Goal: Information Seeking & Learning: Learn about a topic

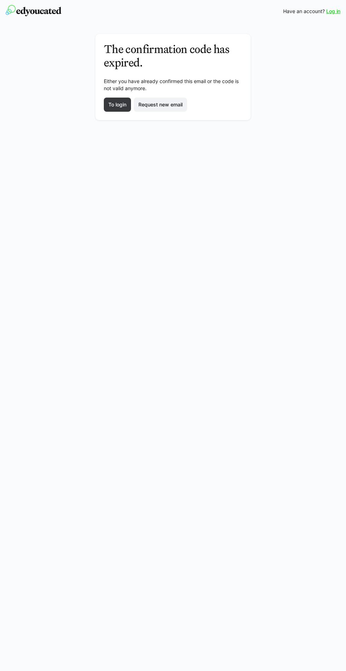
click at [108, 87] on span "Either you have already confirmed this email or the code is not valid anymore." at bounding box center [171, 84] width 135 height 13
click at [106, 106] on span "To login" at bounding box center [117, 105] width 27 height 14
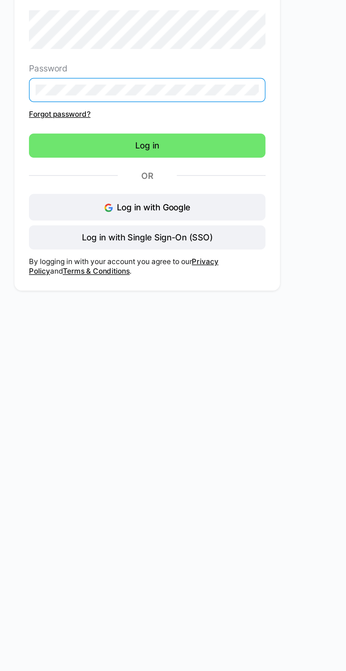
click at [288, 115] on div "Log in Continue to edyoucated Password Forgot password? Log in Or Log in with G…" at bounding box center [174, 139] width 256 height 211
click at [194, 154] on span "Log in" at bounding box center [173, 156] width 139 height 14
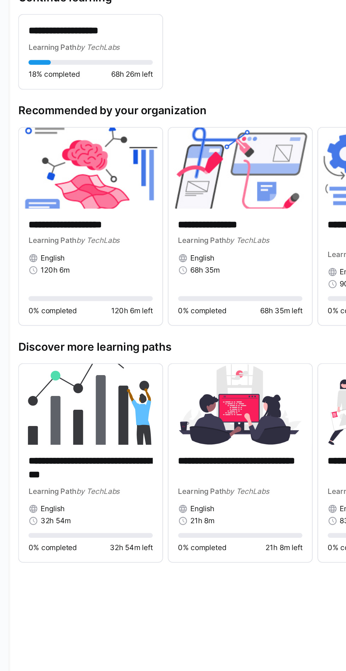
click at [145, 100] on span "by TechLabs" at bounding box center [143, 98] width 25 height 5
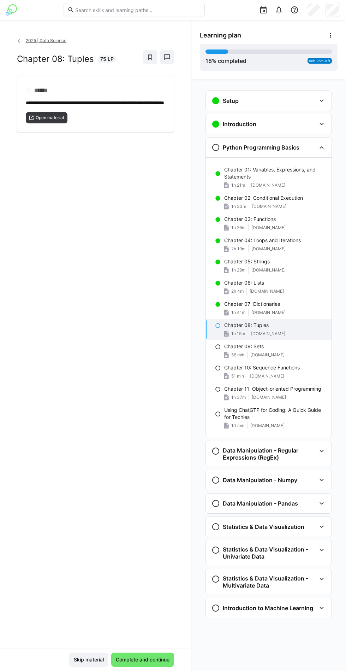
scroll to position [54, 0]
click at [284, 166] on p "Chapter 01: Variables, Expressions, and Statements" at bounding box center [275, 173] width 102 height 14
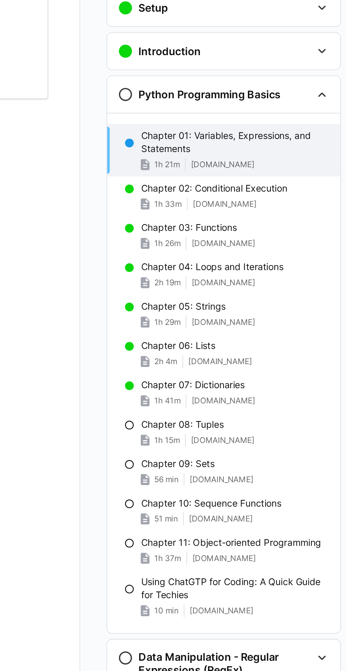
scroll to position [46, 0]
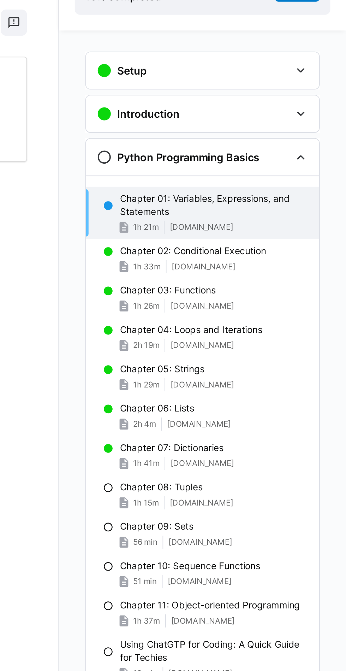
click at [278, 166] on p "Chapter 01: Variables, Expressions, and Statements" at bounding box center [275, 173] width 102 height 14
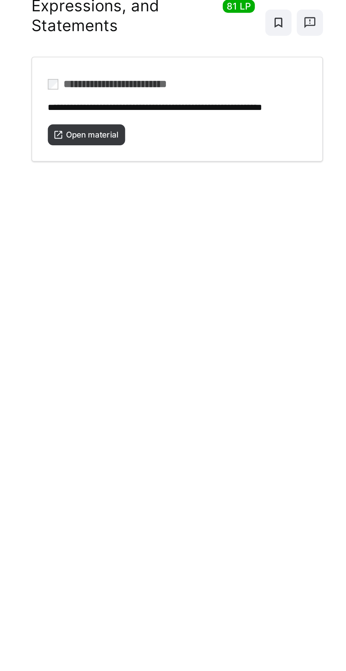
click at [52, 133] on span "Open material" at bounding box center [50, 136] width 30 height 6
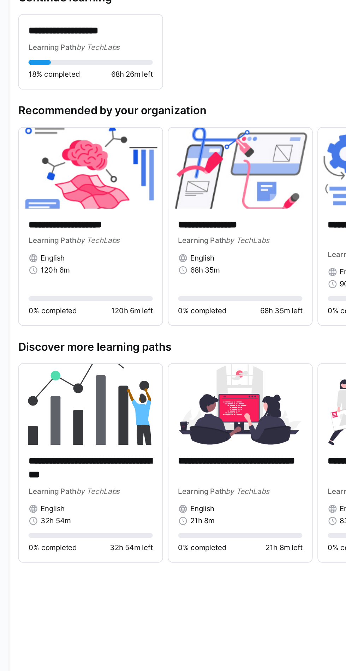
click at [135, 94] on div "**********" at bounding box center [140, 93] width 73 height 17
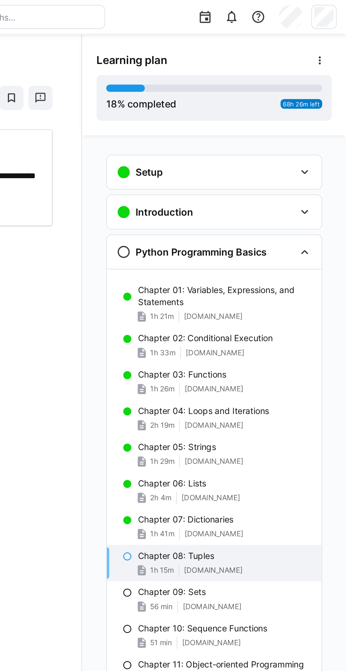
click at [286, 99] on div "Setup" at bounding box center [264, 100] width 105 height 8
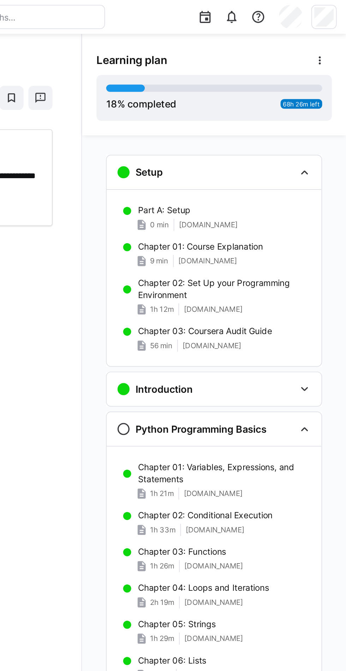
click at [272, 170] on p "Chapter 02: Set Up your Programming Environment" at bounding box center [275, 169] width 102 height 14
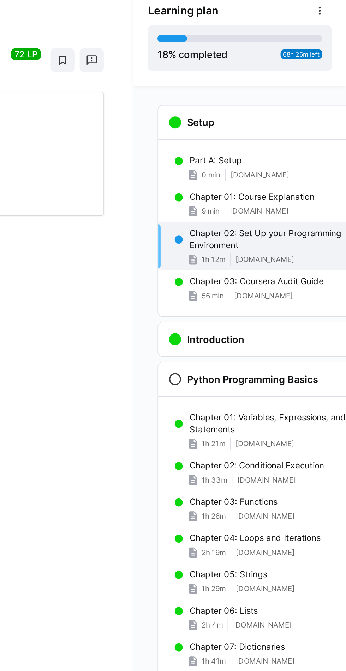
scroll to position [11, 0]
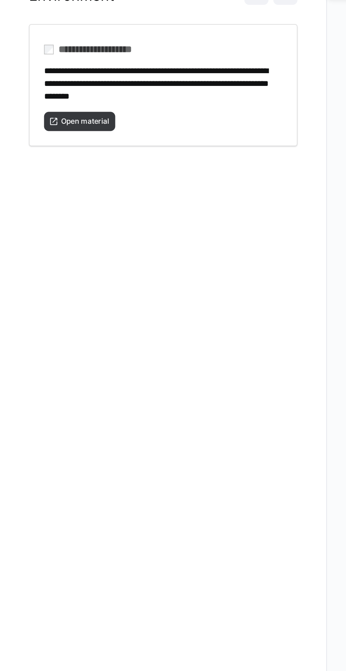
click at [52, 152] on span "Open material" at bounding box center [50, 150] width 30 height 6
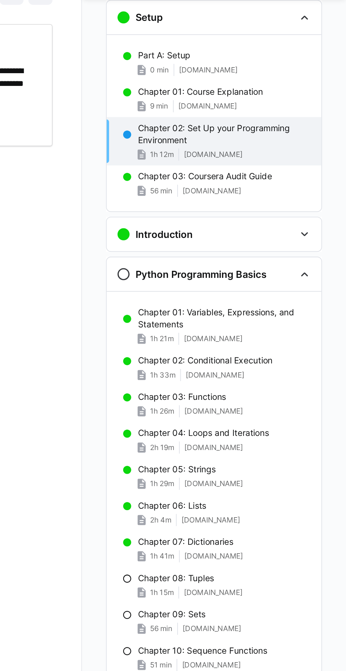
click at [316, 223] on div "Introduction" at bounding box center [269, 216] width 126 height 20
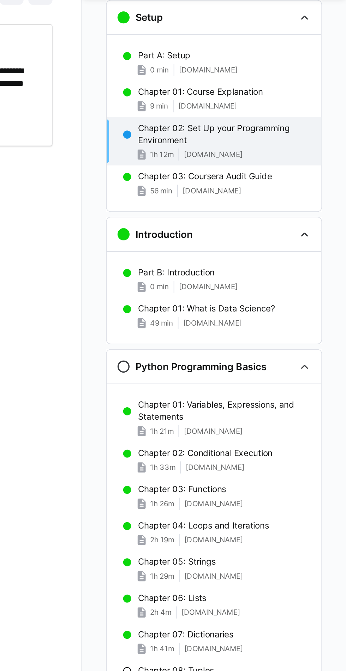
click at [267, 243] on div "Part B: Introduction 0 min swamp-shoe-95f.notion.site" at bounding box center [269, 242] width 126 height 21
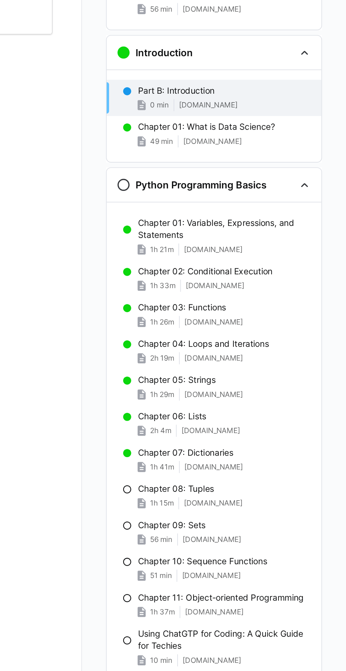
scroll to position [73, 0]
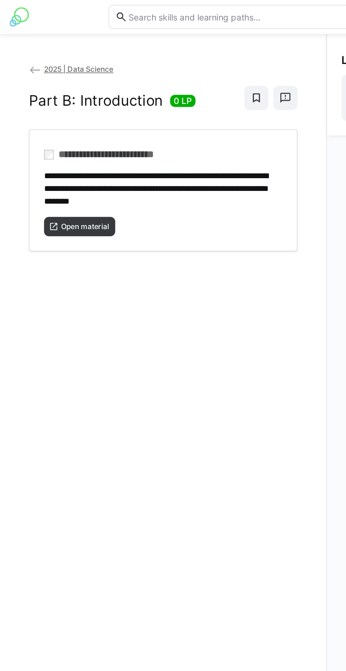
click at [52, 130] on span "Open material" at bounding box center [50, 133] width 30 height 6
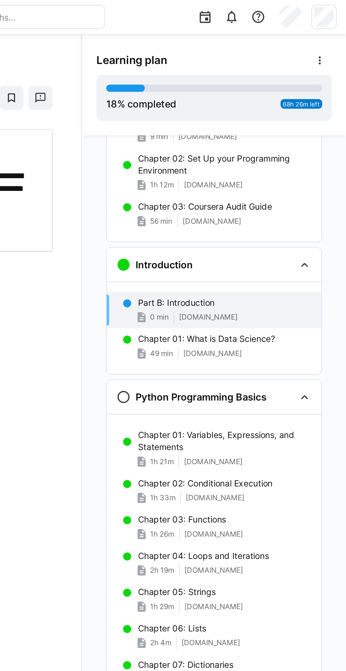
click at [265, 258] on p "Chapter 01: Variables, Expressions, and Statements" at bounding box center [275, 258] width 102 height 14
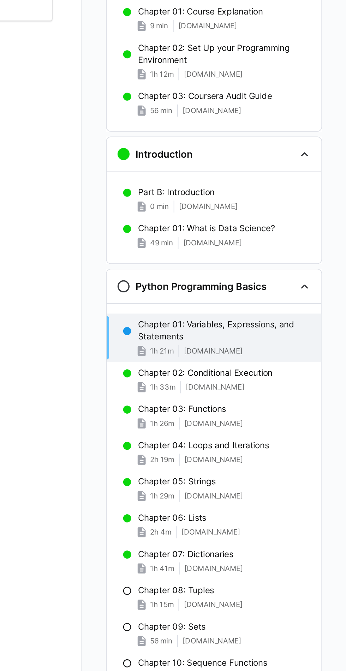
scroll to position [0, 0]
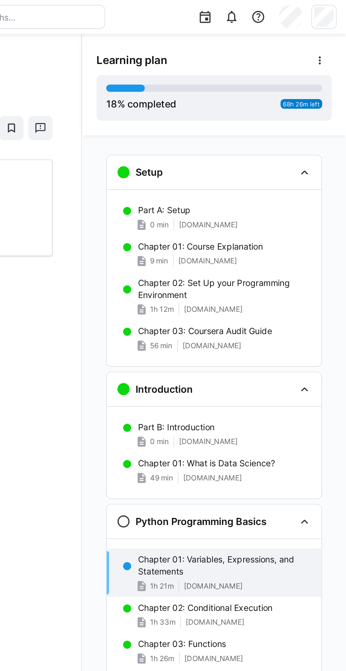
click at [273, 128] on div "Part A: Setup 0 min swamp-shoe-95f.notion.site" at bounding box center [269, 127] width 126 height 21
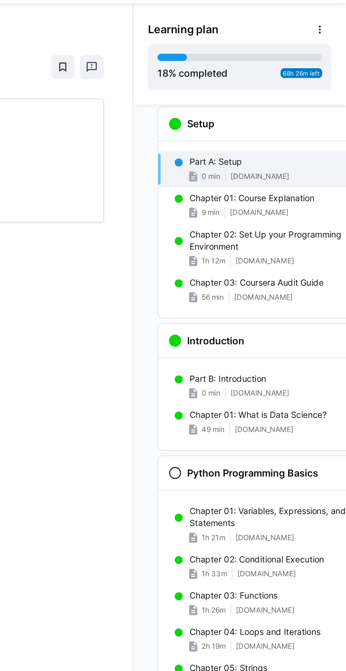
scroll to position [11, 0]
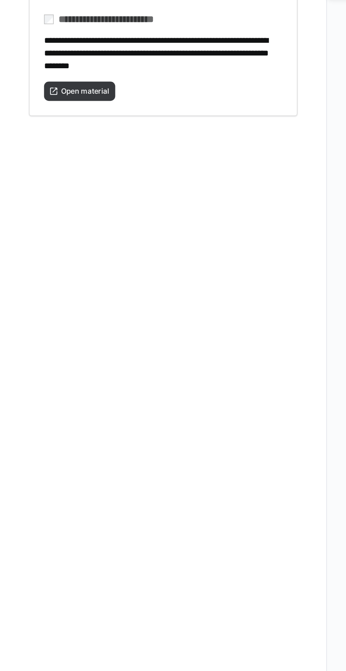
click at [49, 133] on span "Open material" at bounding box center [50, 133] width 30 height 6
